Goal: Task Accomplishment & Management: Complete application form

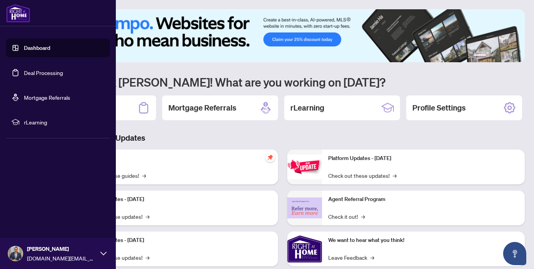
click at [42, 72] on link "Deal Processing" at bounding box center [43, 72] width 39 height 7
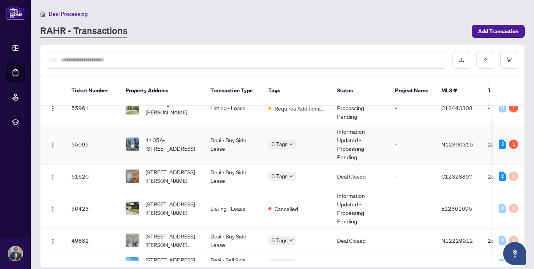
scroll to position [17, 0]
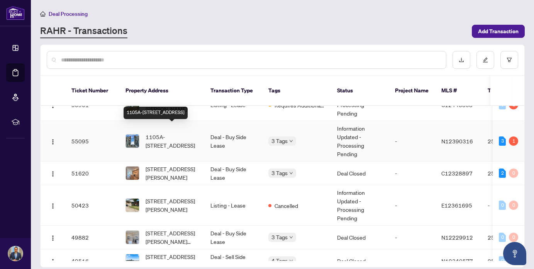
click at [180, 136] on span "1105A-[STREET_ADDRESS]" at bounding box center [172, 140] width 53 height 17
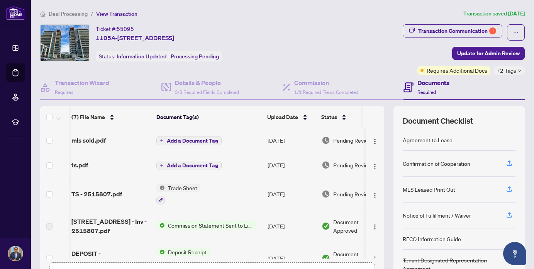
scroll to position [0, 0]
click at [503, 53] on span "Update for Admin Review" at bounding box center [488, 53] width 63 height 12
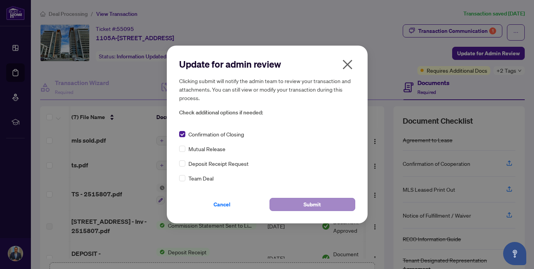
click at [322, 207] on button "Submit" at bounding box center [313, 204] width 86 height 13
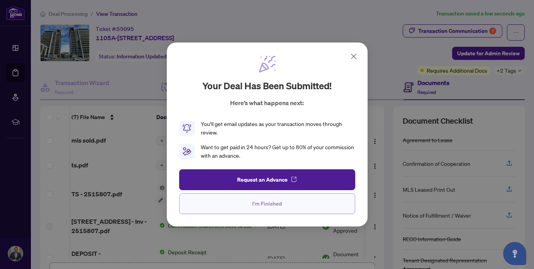
click at [261, 206] on span "I'm Finished" at bounding box center [267, 203] width 30 height 12
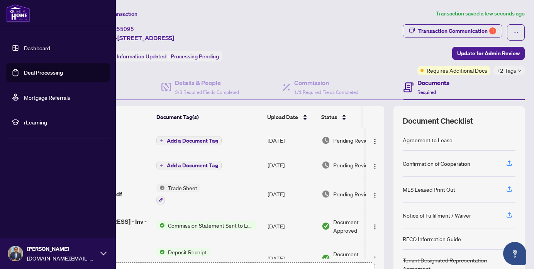
click at [42, 72] on link "Deal Processing" at bounding box center [43, 72] width 39 height 7
